Goal: Task Accomplishment & Management: Manage account settings

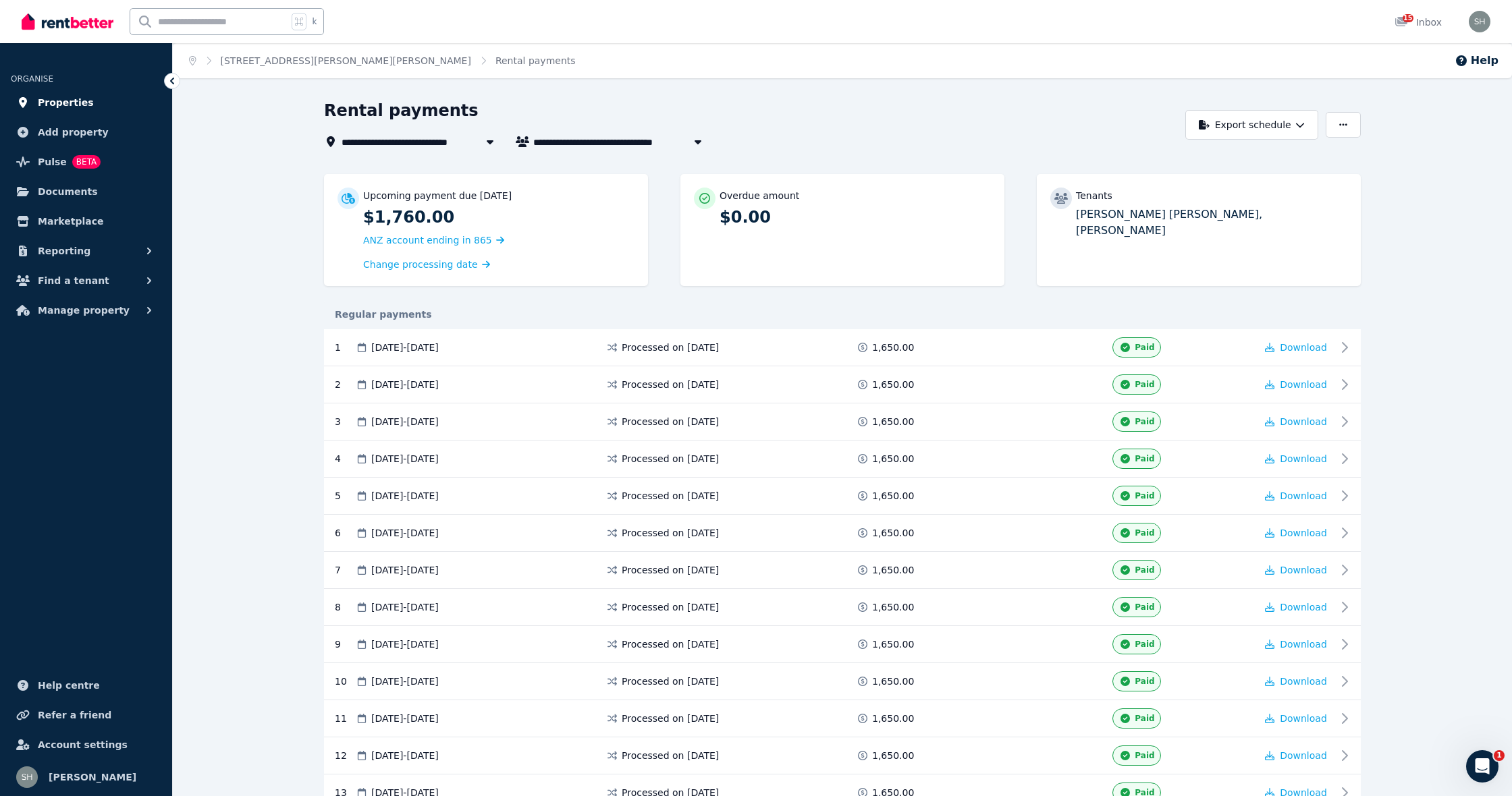
click at [75, 105] on span "Properties" at bounding box center [66, 102] width 56 height 16
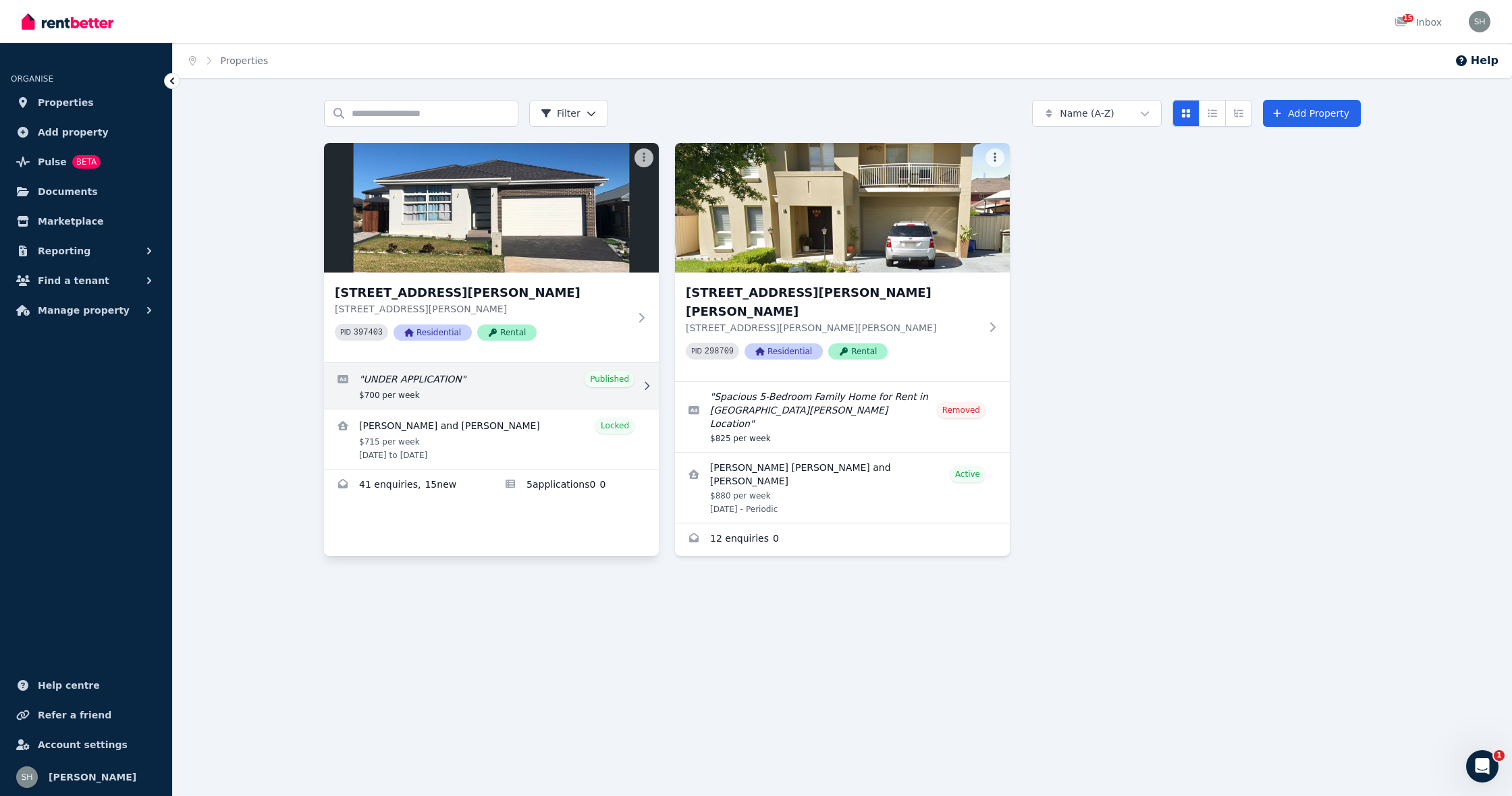
click at [573, 388] on link "Edit listing: UNDER APPLICATION" at bounding box center [491, 386] width 334 height 46
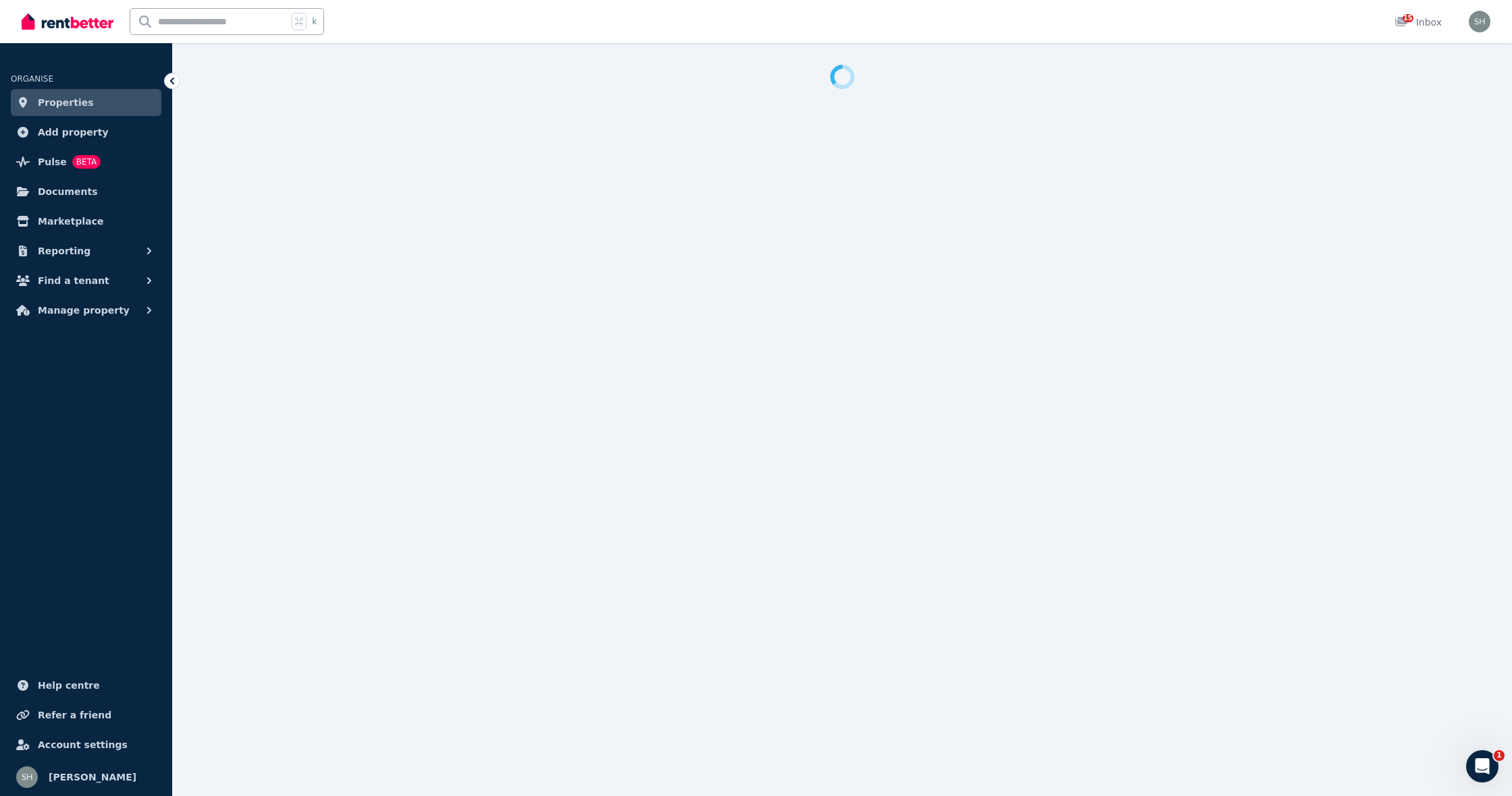
select select "***"
select select "**********"
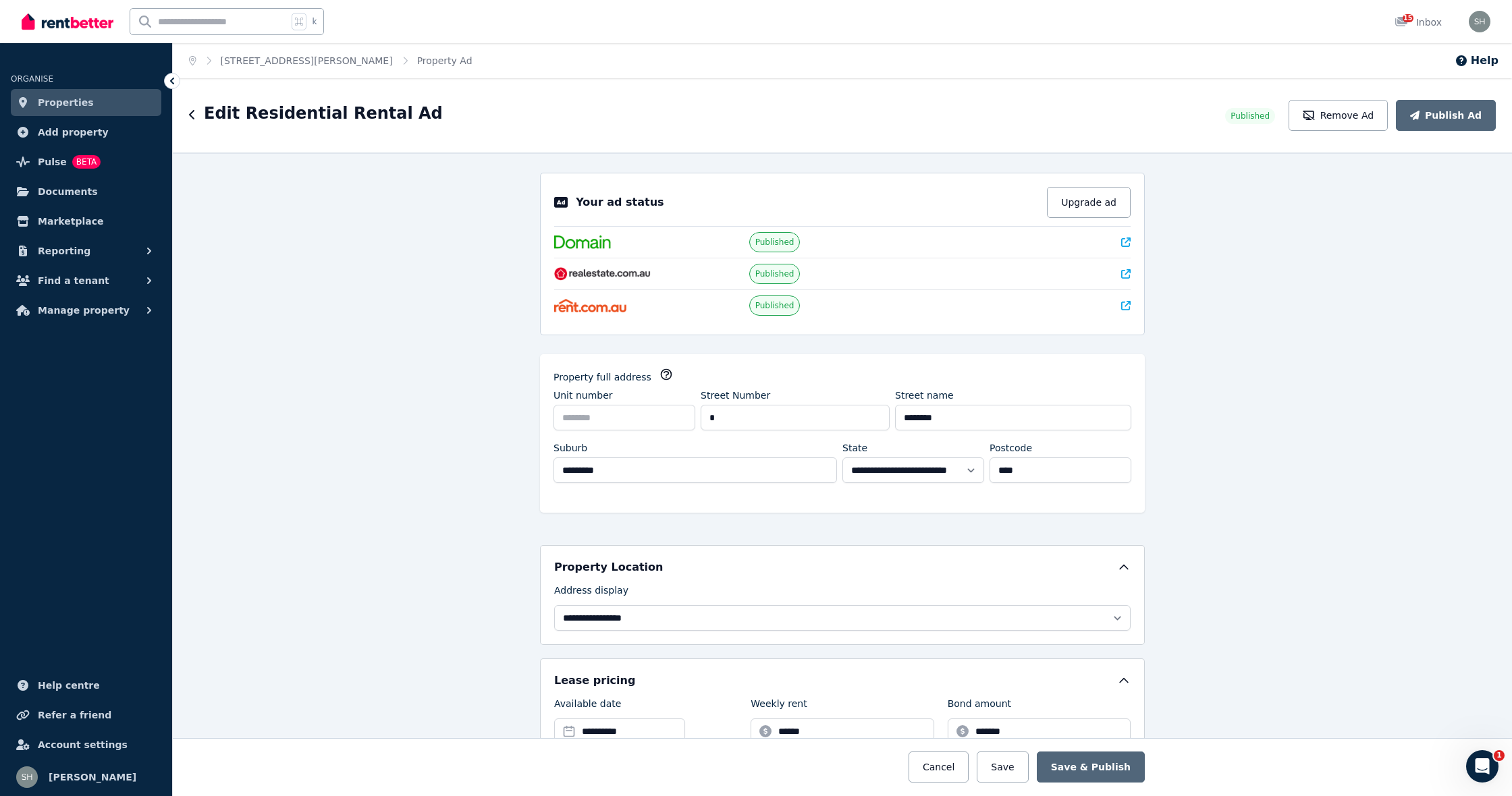
click at [88, 108] on link "Properties" at bounding box center [86, 102] width 151 height 27
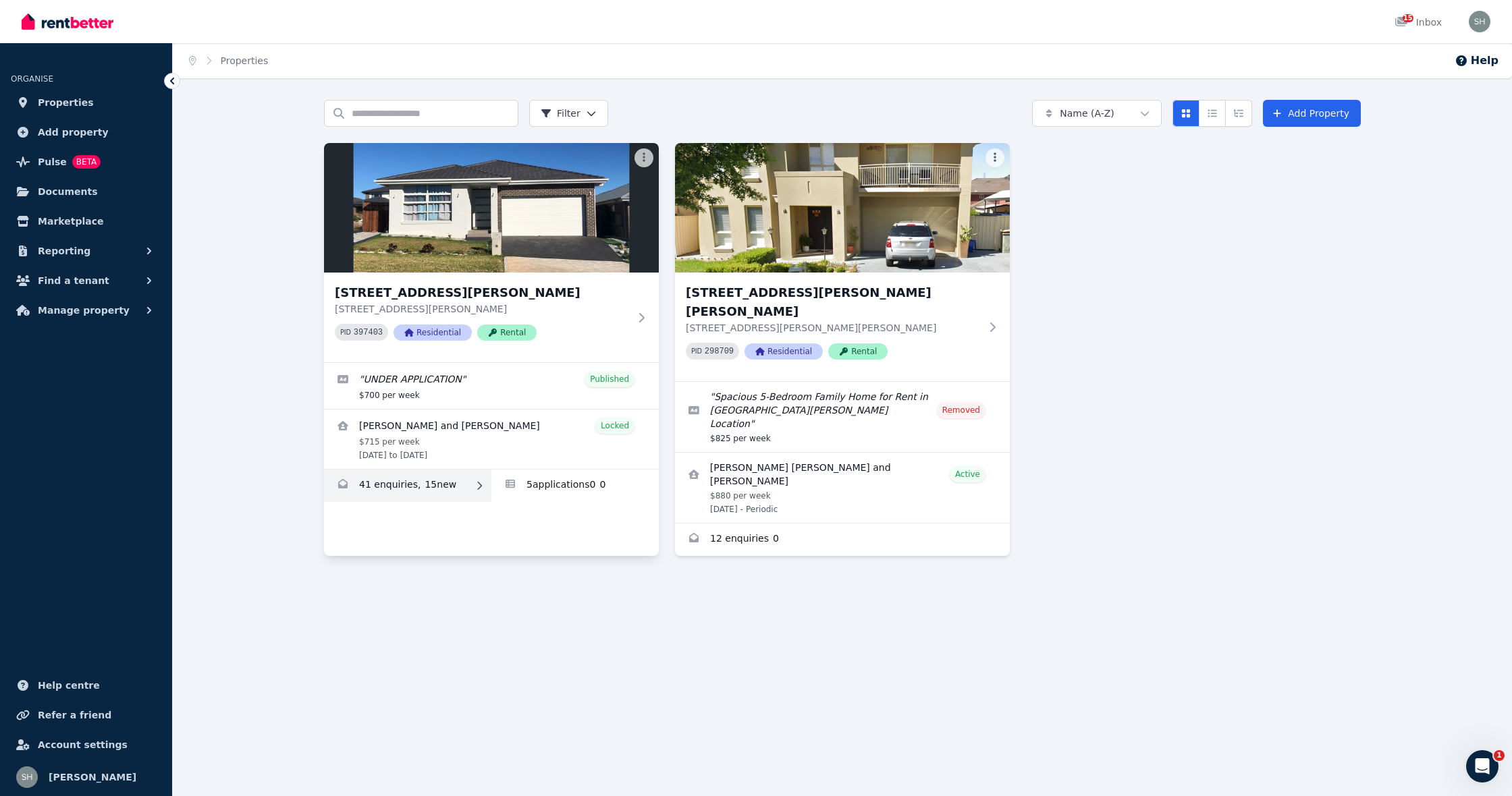
click at [420, 487] on link "Enquiries for 9 Rowan St, Oran Park" at bounding box center [408, 486] width 168 height 33
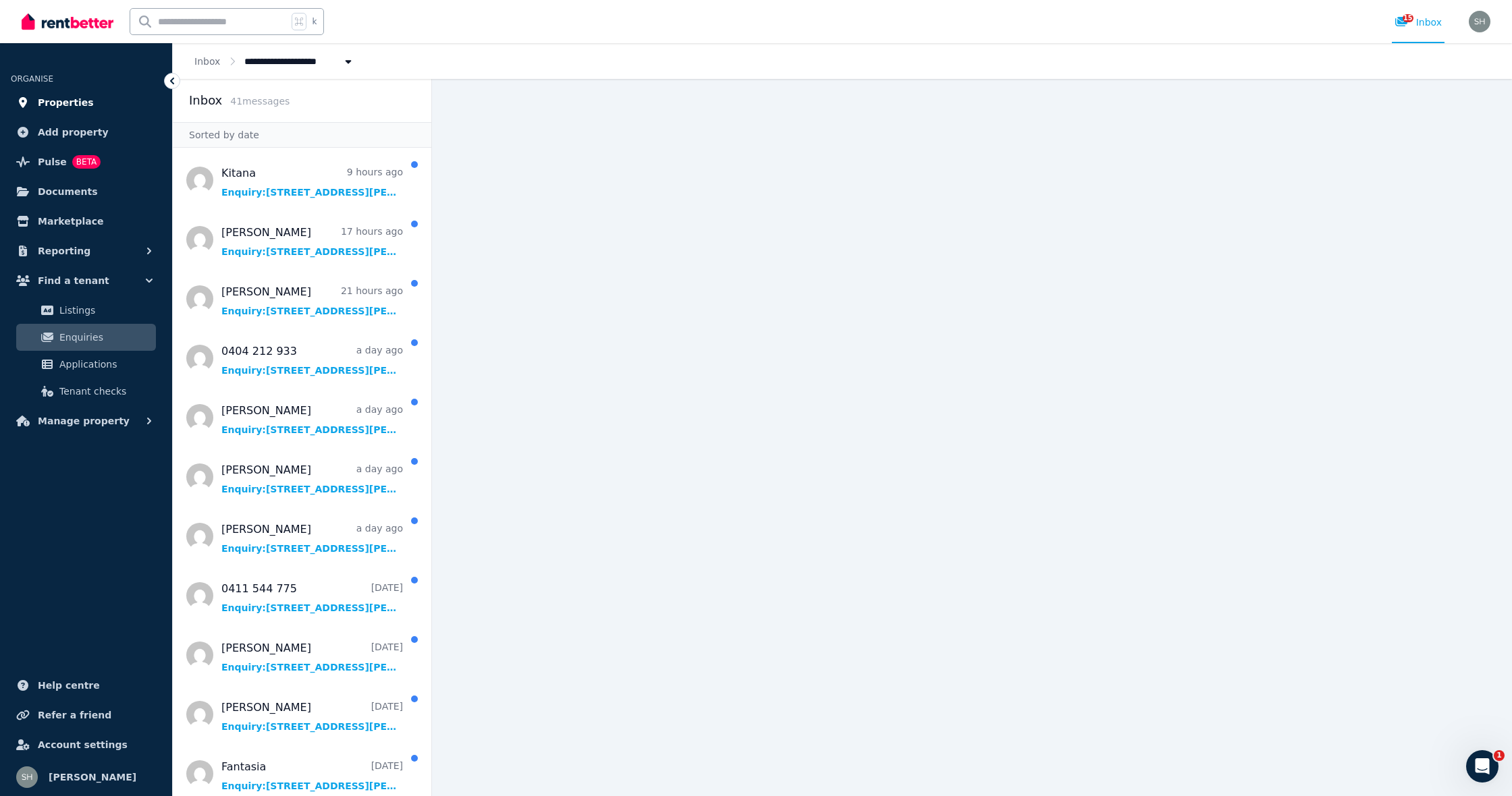
click at [57, 93] on link "Properties" at bounding box center [86, 102] width 151 height 27
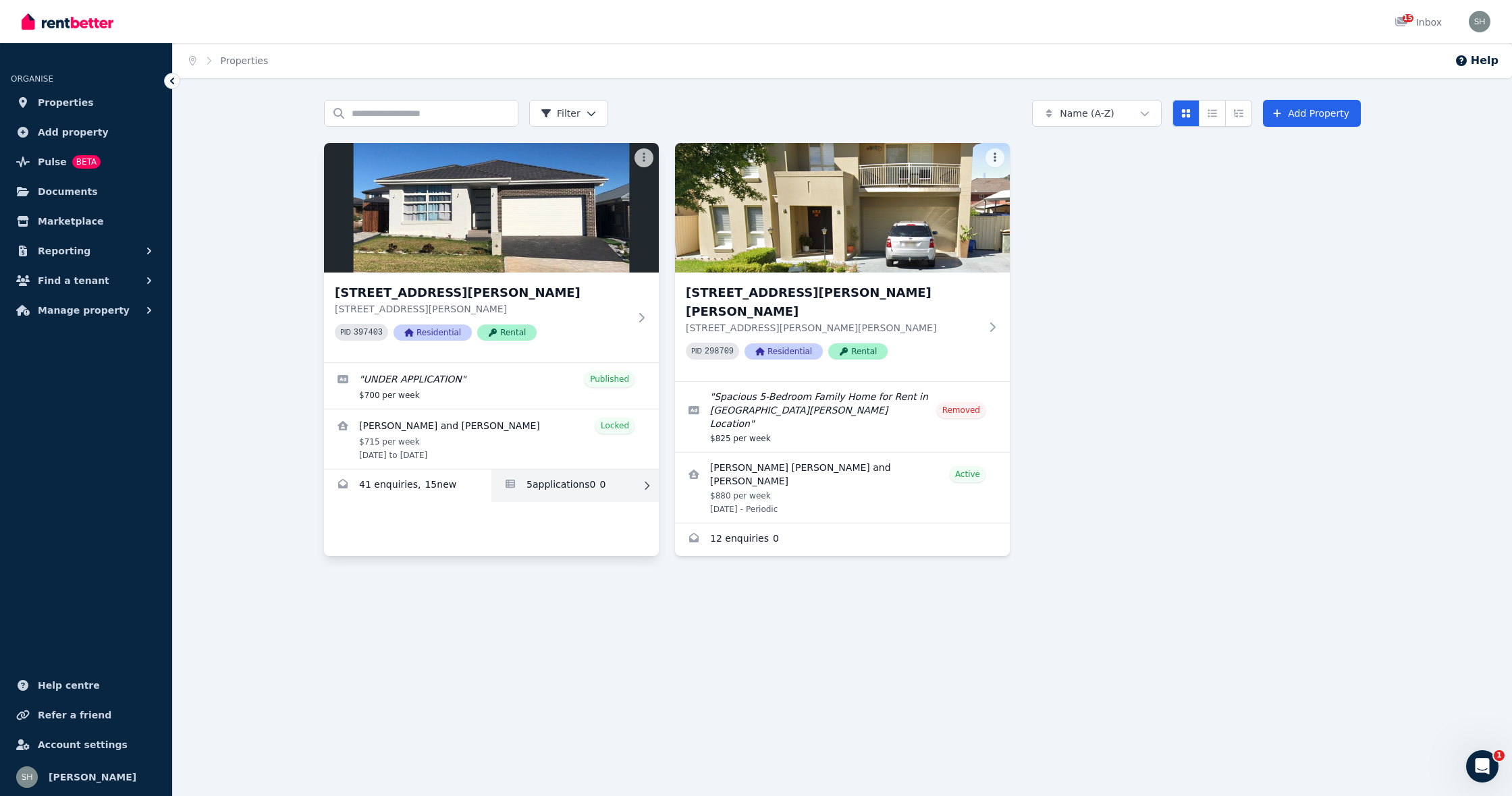
click at [545, 486] on link "Applications for 9 Rowan St, Oran Park" at bounding box center [575, 486] width 168 height 33
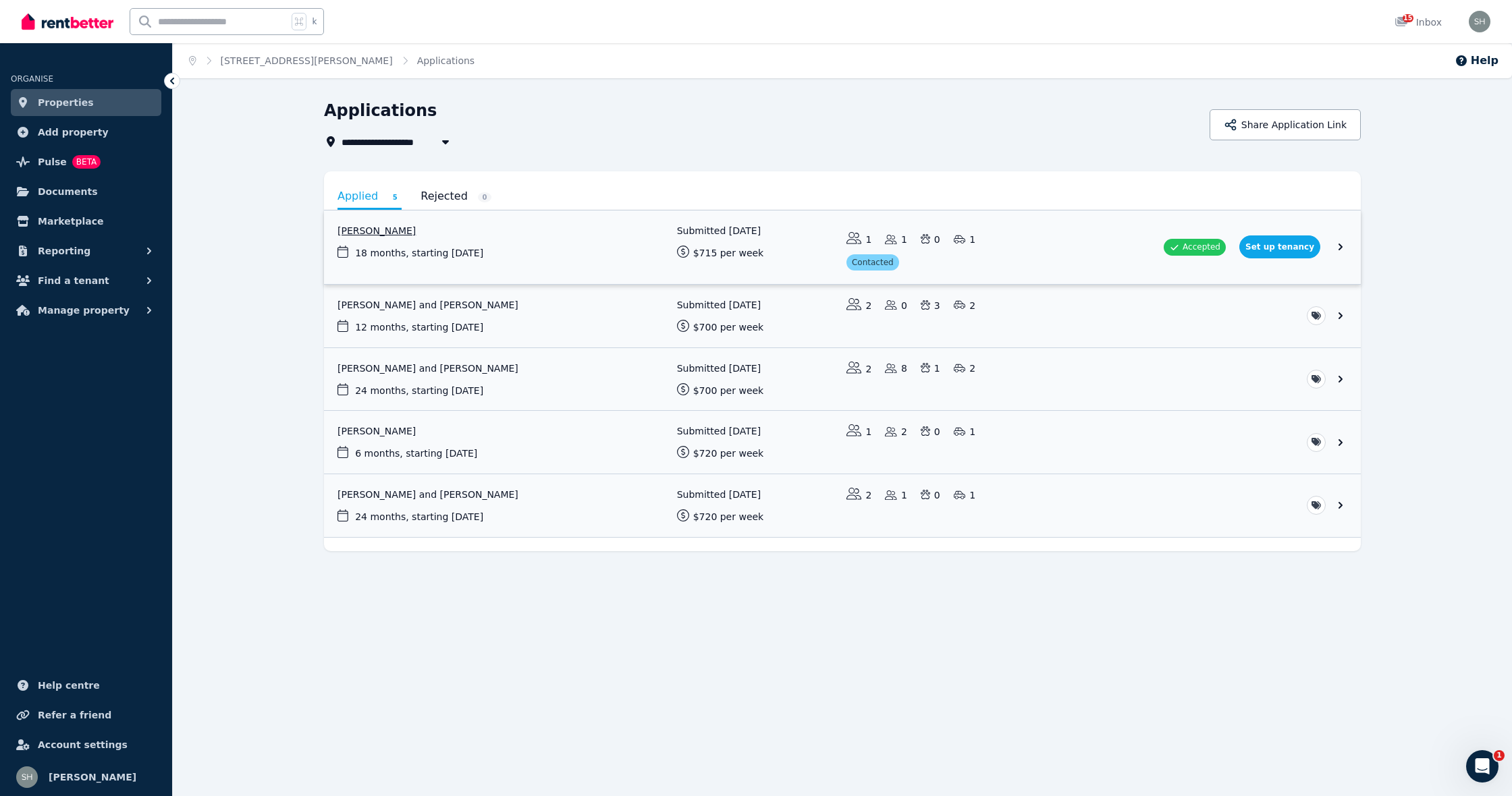
click at [1301, 251] on link "View application: Noah Kosrav" at bounding box center [842, 247] width 1037 height 73
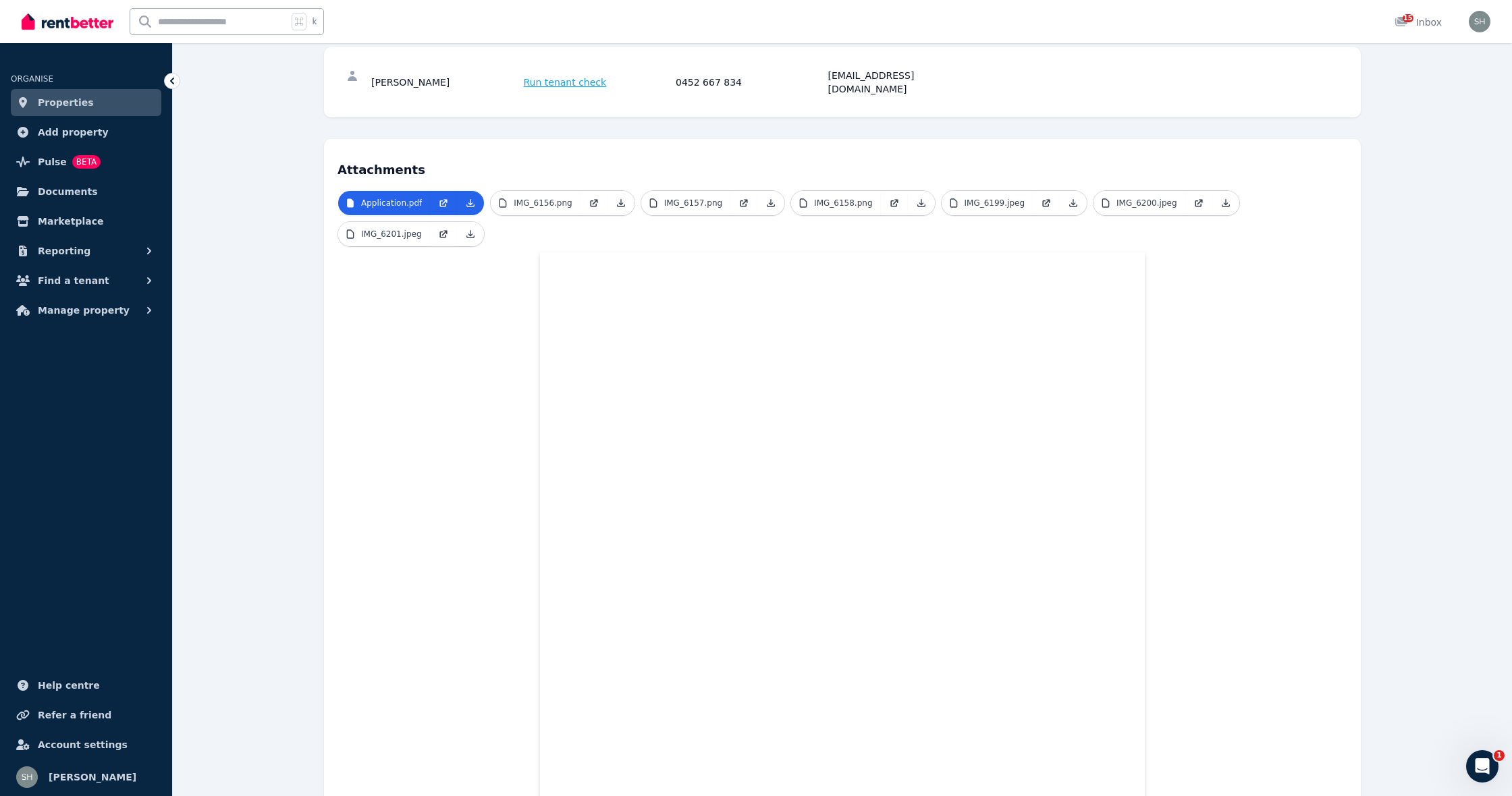
scroll to position [188, 0]
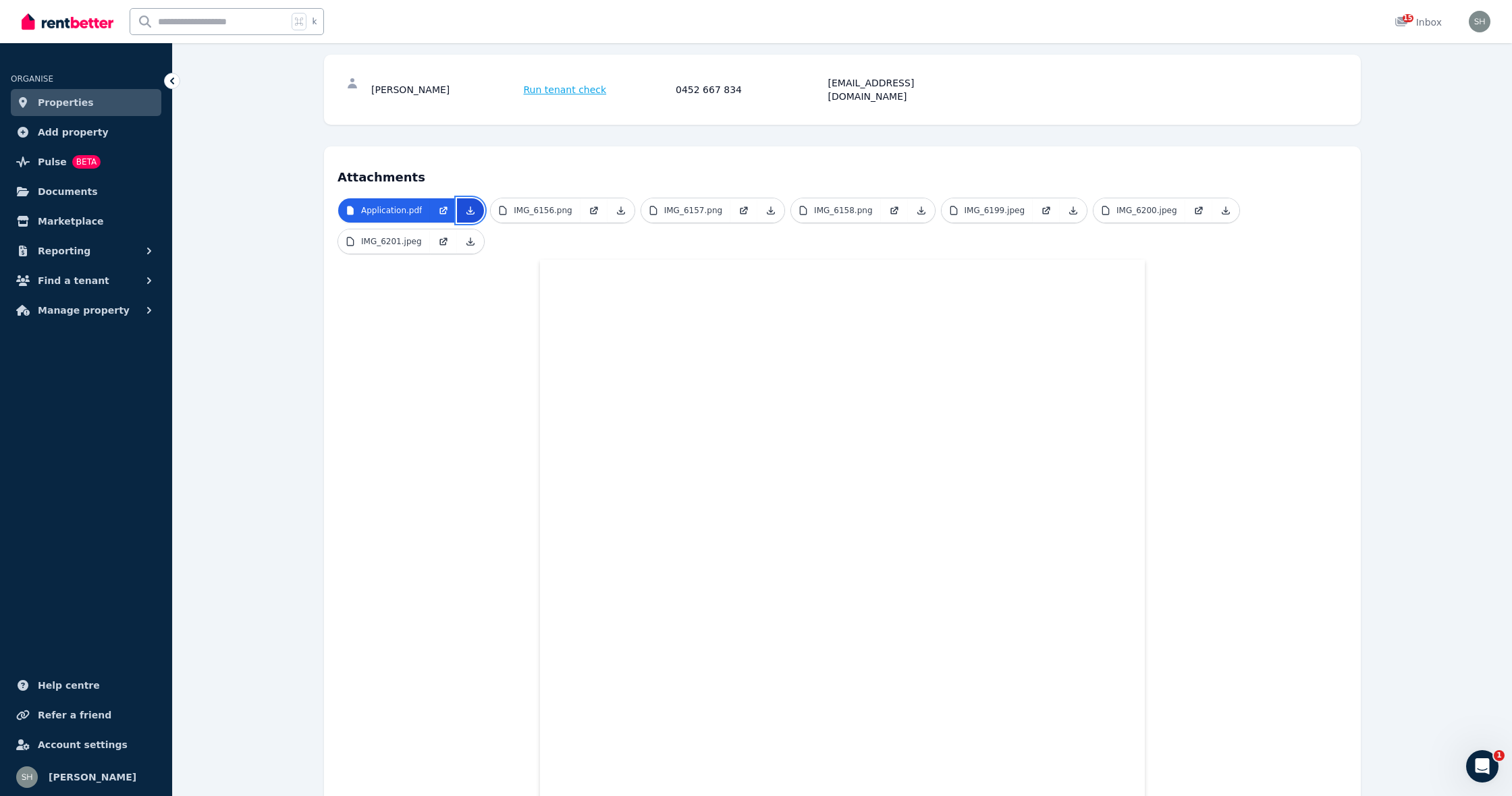
click at [470, 205] on icon at bounding box center [470, 210] width 11 height 11
click at [621, 205] on icon at bounding box center [621, 210] width 11 height 11
click at [769, 205] on icon at bounding box center [770, 210] width 11 height 11
click at [916, 205] on icon at bounding box center [921, 210] width 11 height 11
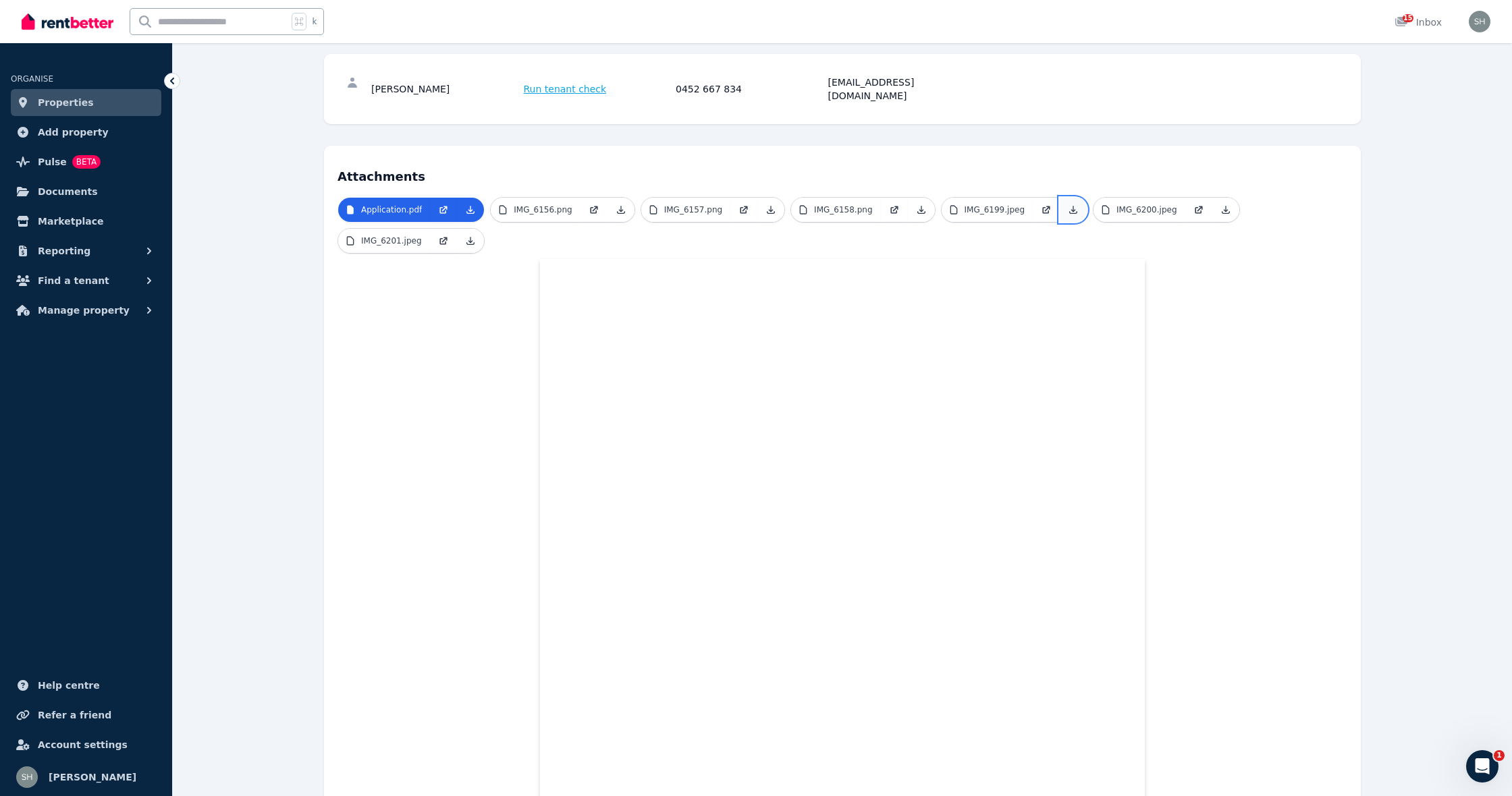
click at [1068, 205] on icon at bounding box center [1073, 210] width 11 height 11
click at [1221, 207] on icon at bounding box center [1226, 212] width 11 height 11
